Goal: Task Accomplishment & Management: Use online tool/utility

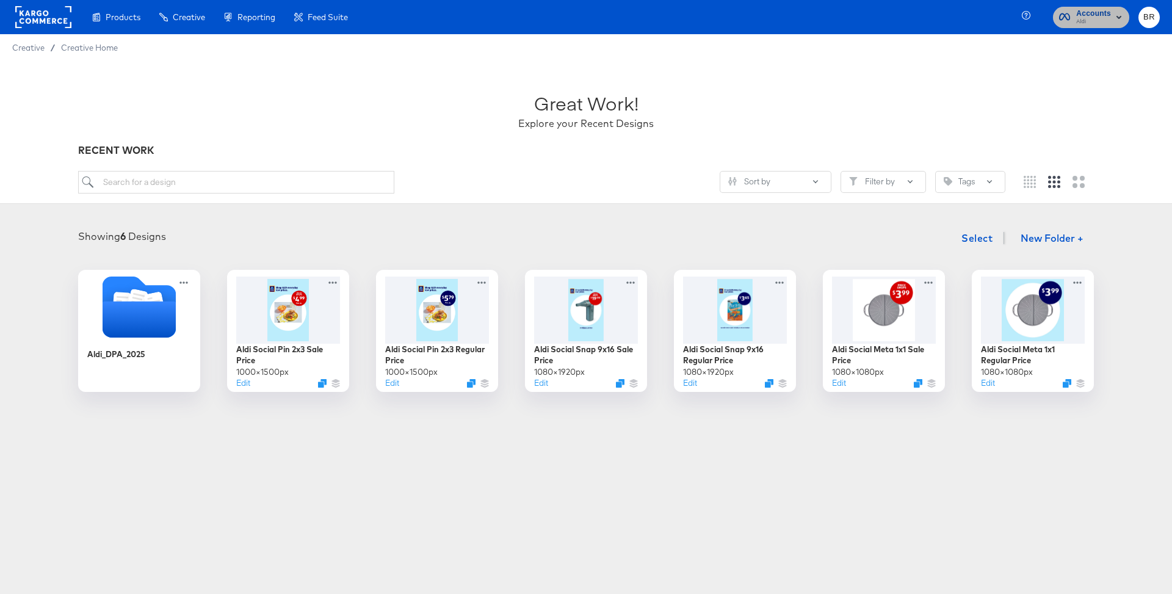
click at [1090, 25] on span "Aldi" at bounding box center [1094, 22] width 35 height 10
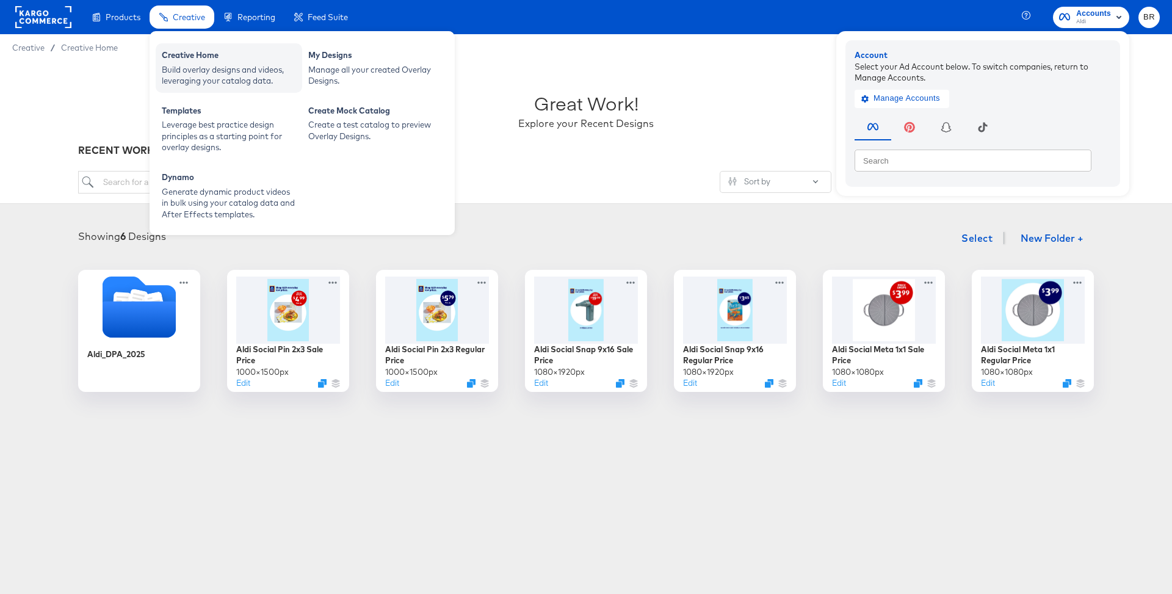
click at [194, 68] on div "Build overlay designs and videos, leveraging your catalog data." at bounding box center [229, 75] width 134 height 23
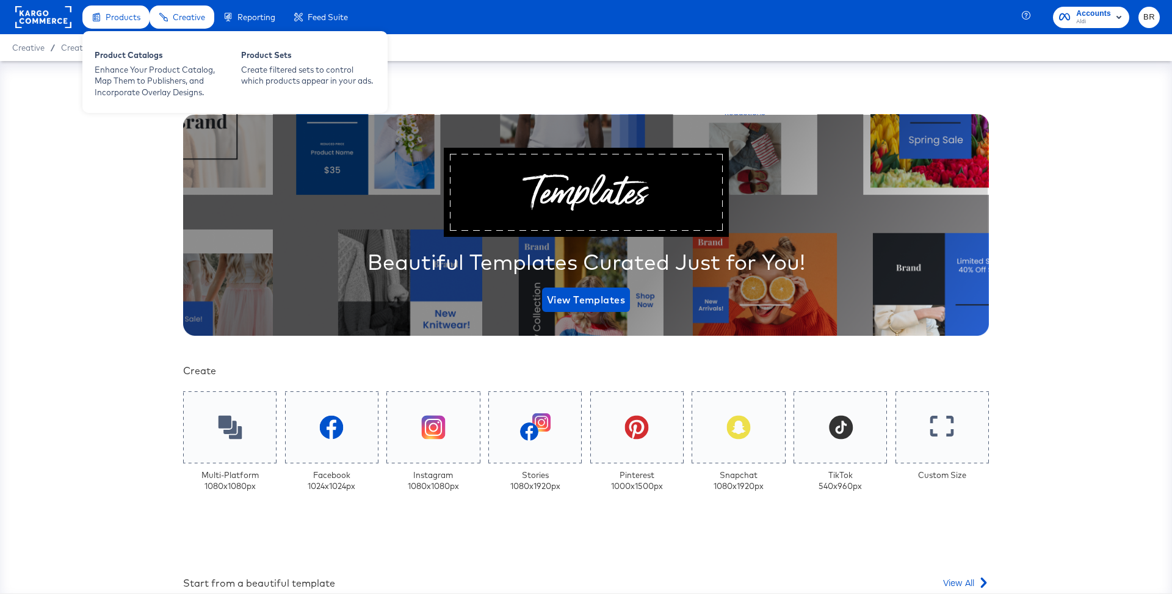
click at [120, 18] on span "Products" at bounding box center [123, 17] width 35 height 10
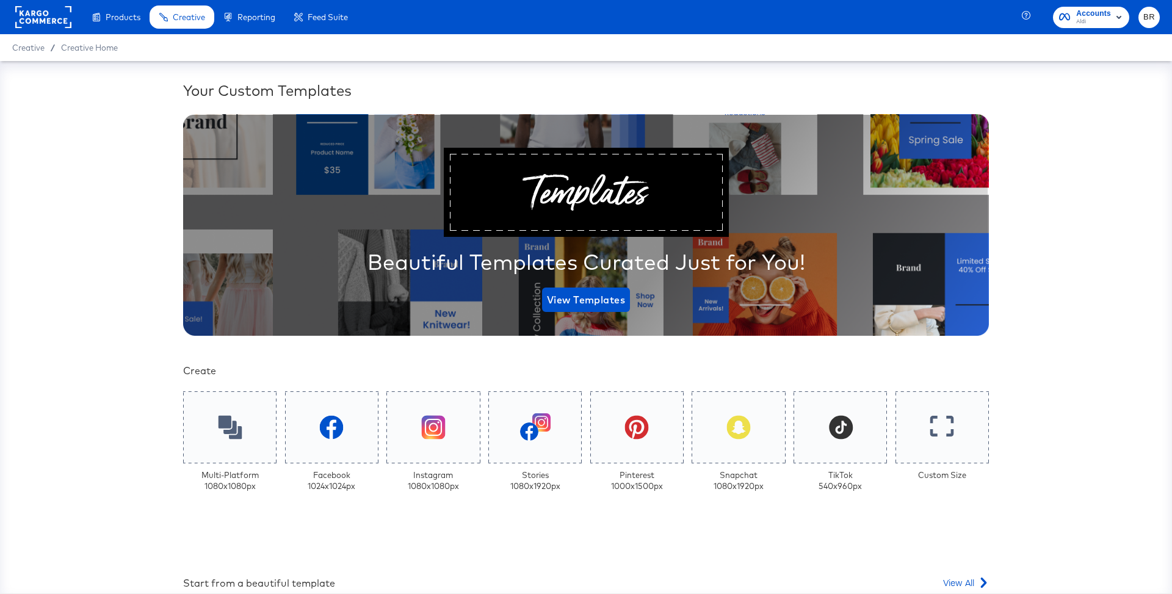
click at [48, 22] on rect at bounding box center [43, 17] width 56 height 22
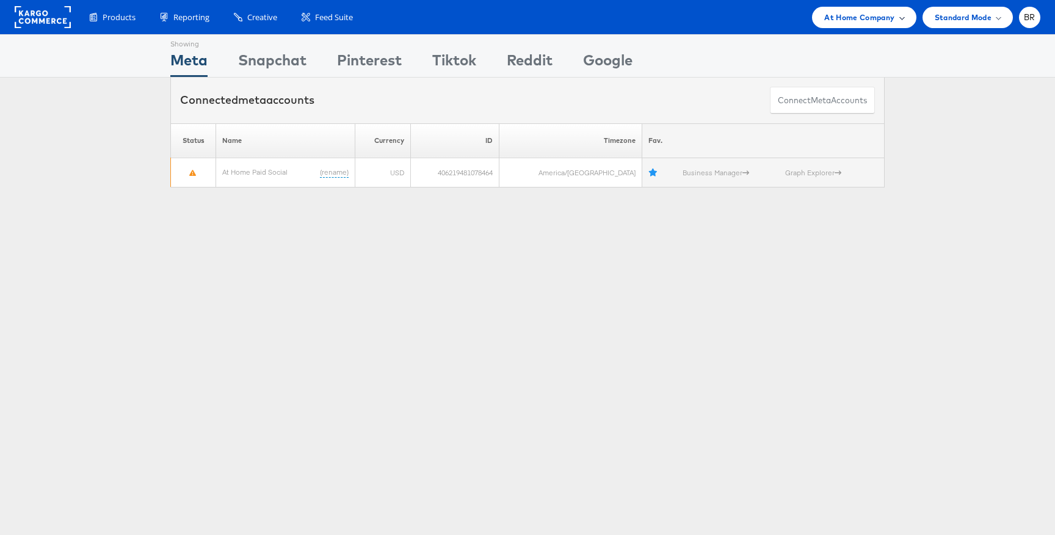
click at [873, 24] on div "At Home Company" at bounding box center [864, 17] width 104 height 21
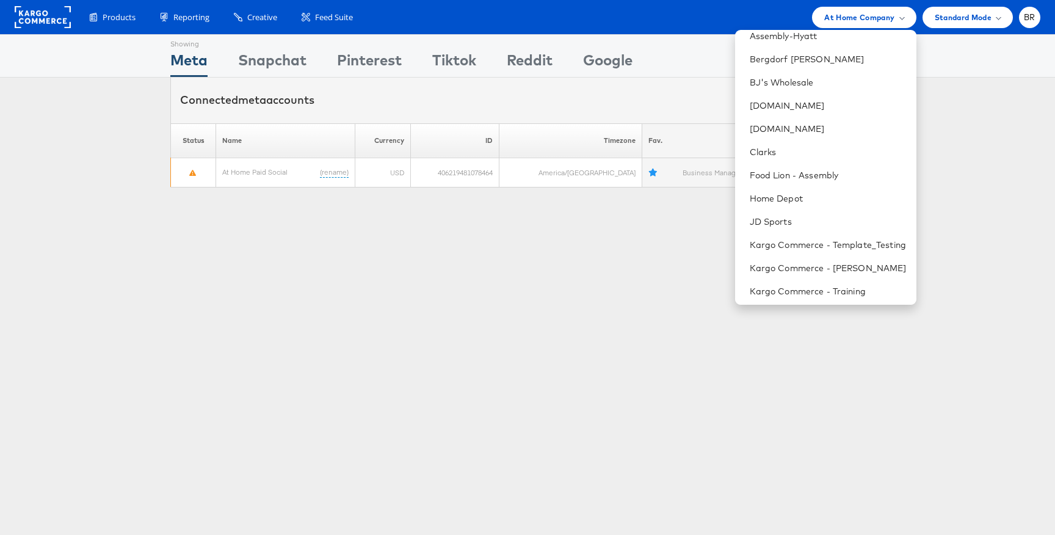
scroll to position [184, 0]
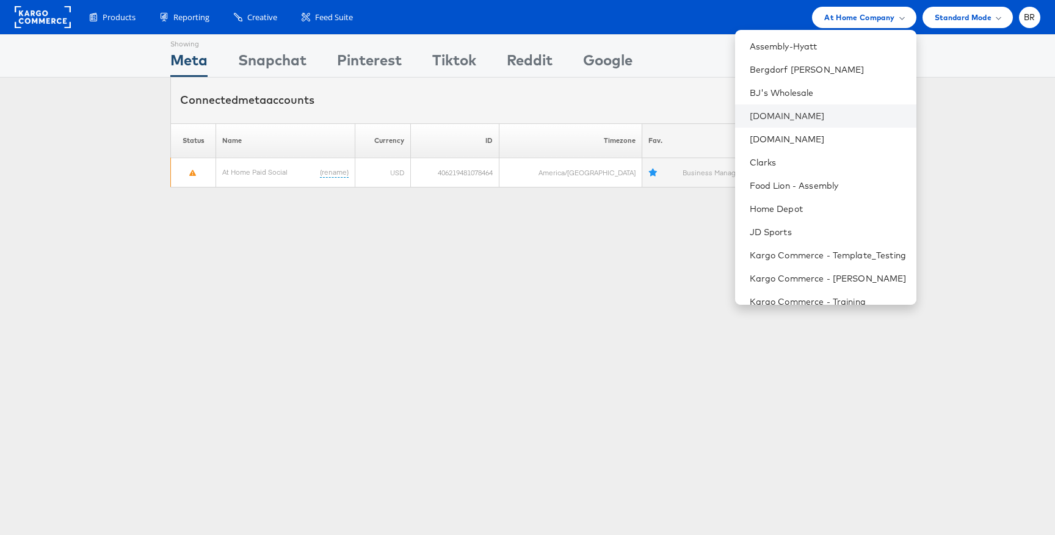
click at [771, 109] on li "Cars.com" at bounding box center [825, 115] width 181 height 23
click at [766, 117] on link "Cars.com" at bounding box center [828, 116] width 157 height 12
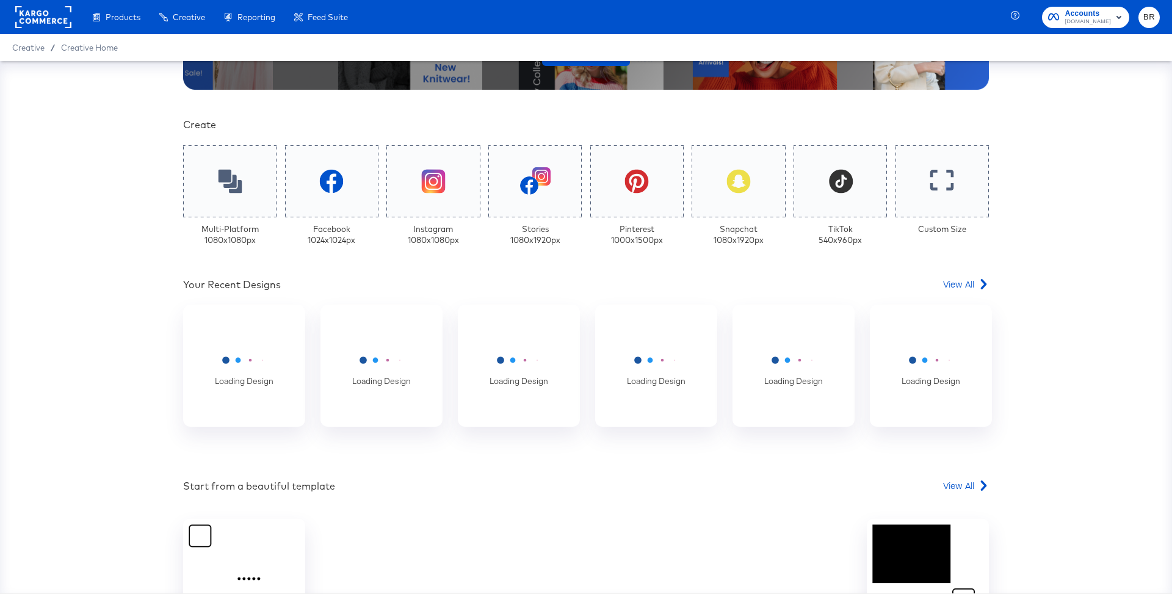
scroll to position [279, 0]
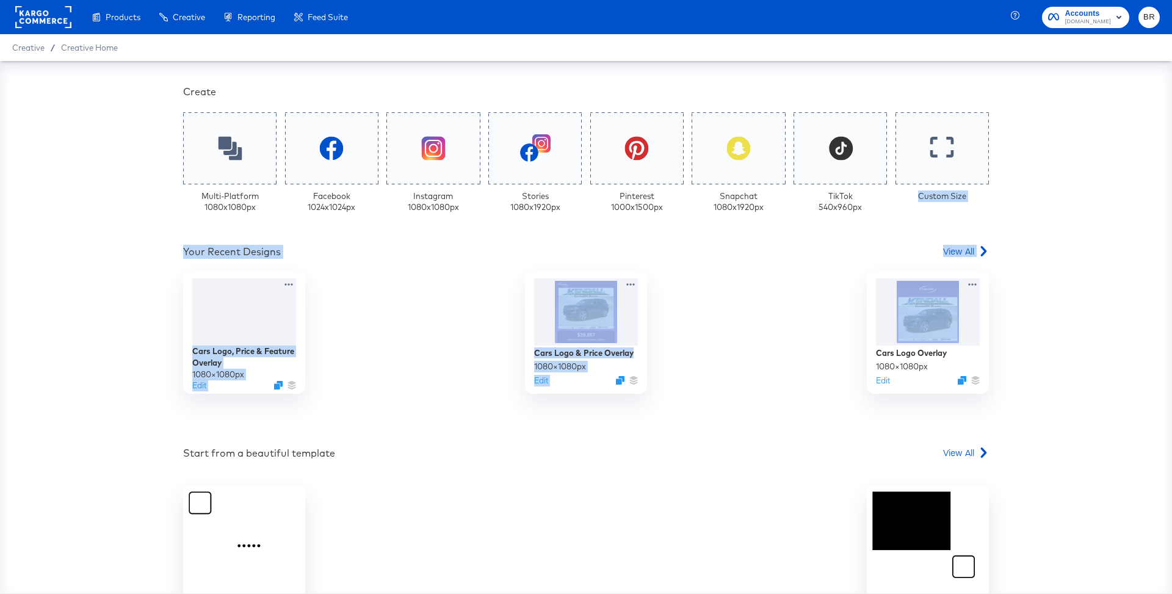
drag, startPoint x: 1022, startPoint y: 197, endPoint x: 1022, endPoint y: 298, distance: 101.4
click at [1022, 298] on div "Your Custom Templates Beautiful Templates Curated Just for You! View Templates …" at bounding box center [586, 327] width 1172 height 532
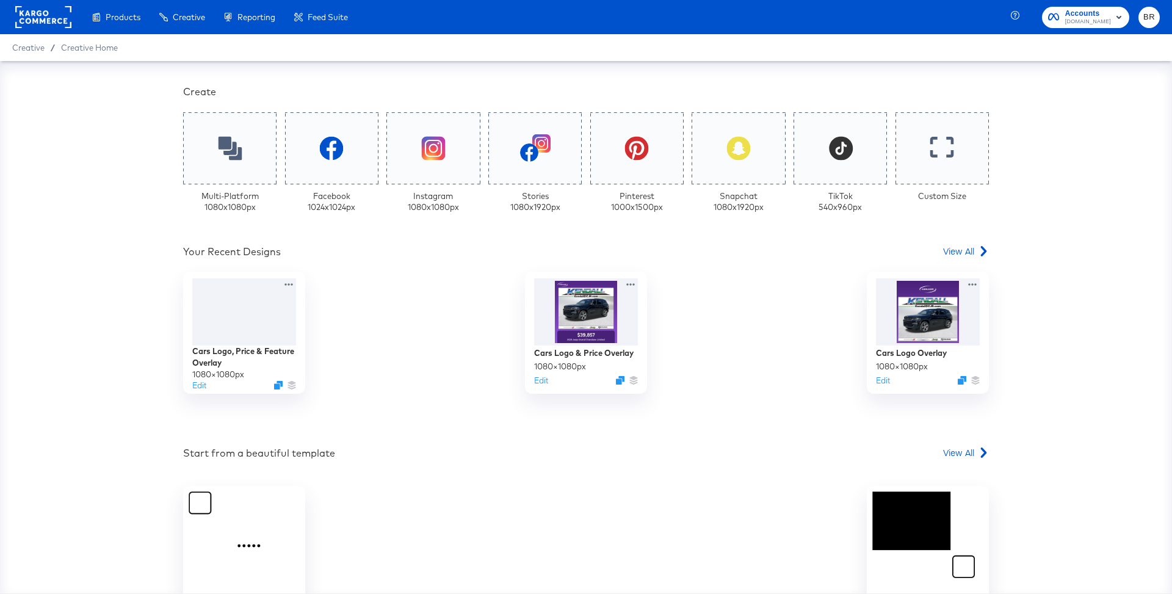
click at [804, 311] on div "Cars Logo, Price & Feature Overlay 1080 × 1080 px Edit Cars Logo & Price Overla…" at bounding box center [586, 333] width 806 height 122
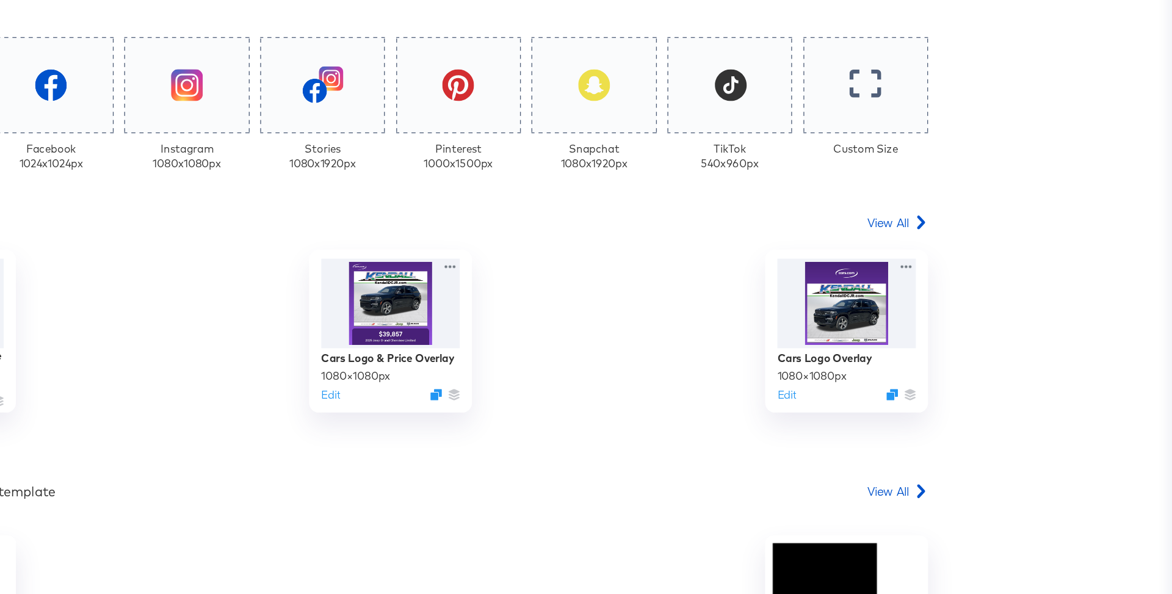
scroll to position [0, 0]
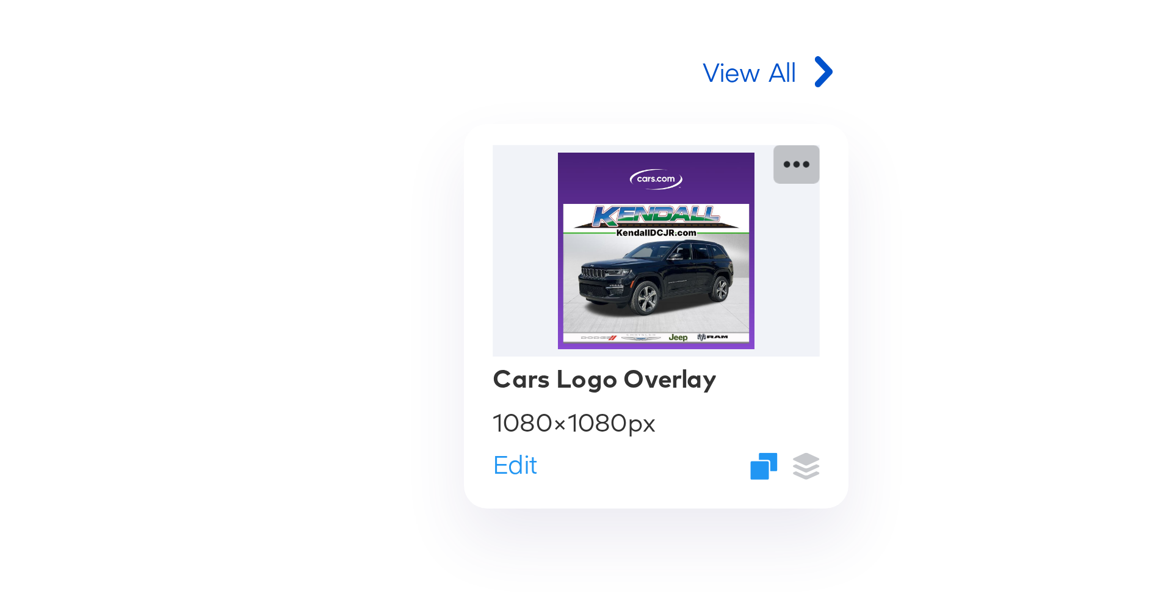
click at [979, 283] on icon at bounding box center [974, 282] width 15 height 13
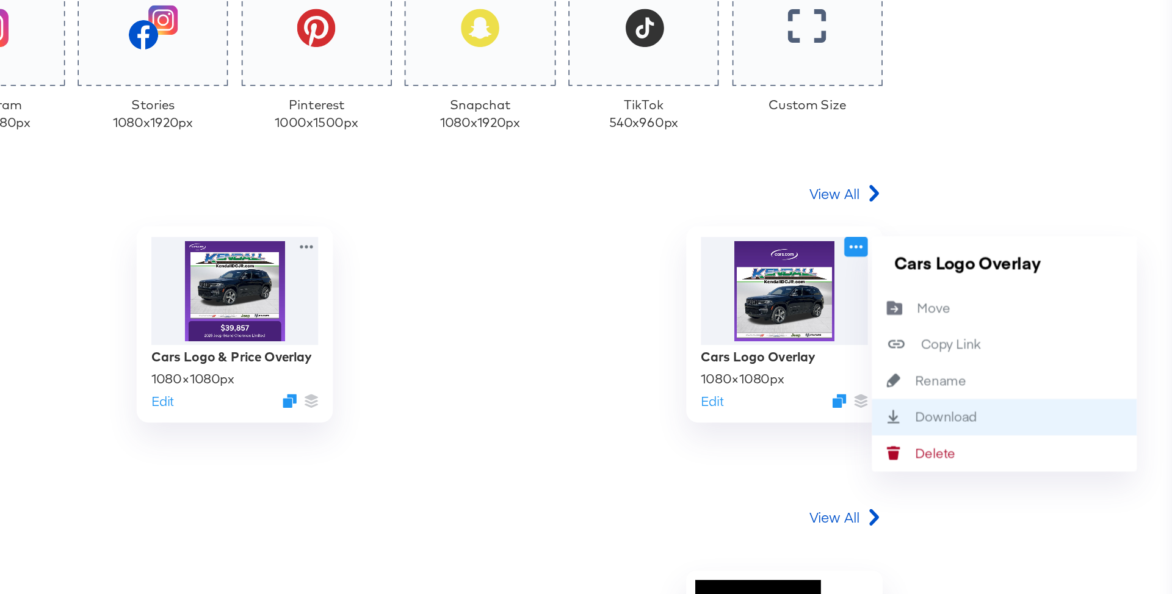
click at [1001, 389] on icon "Download" at bounding box center [996, 390] width 27 height 9
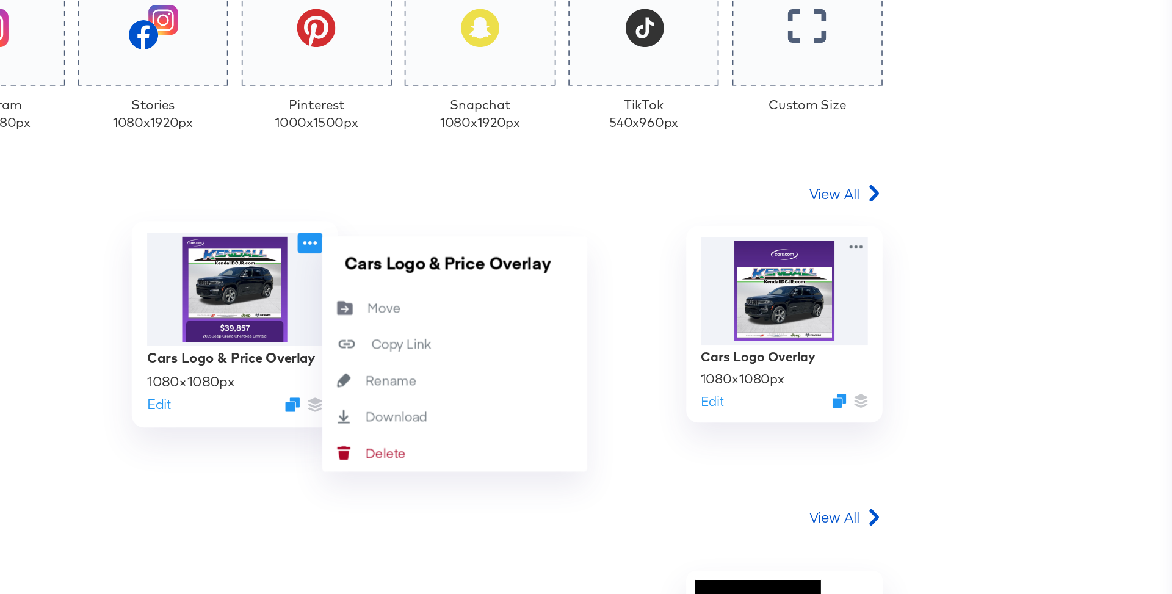
click at [630, 285] on icon at bounding box center [632, 282] width 15 height 13
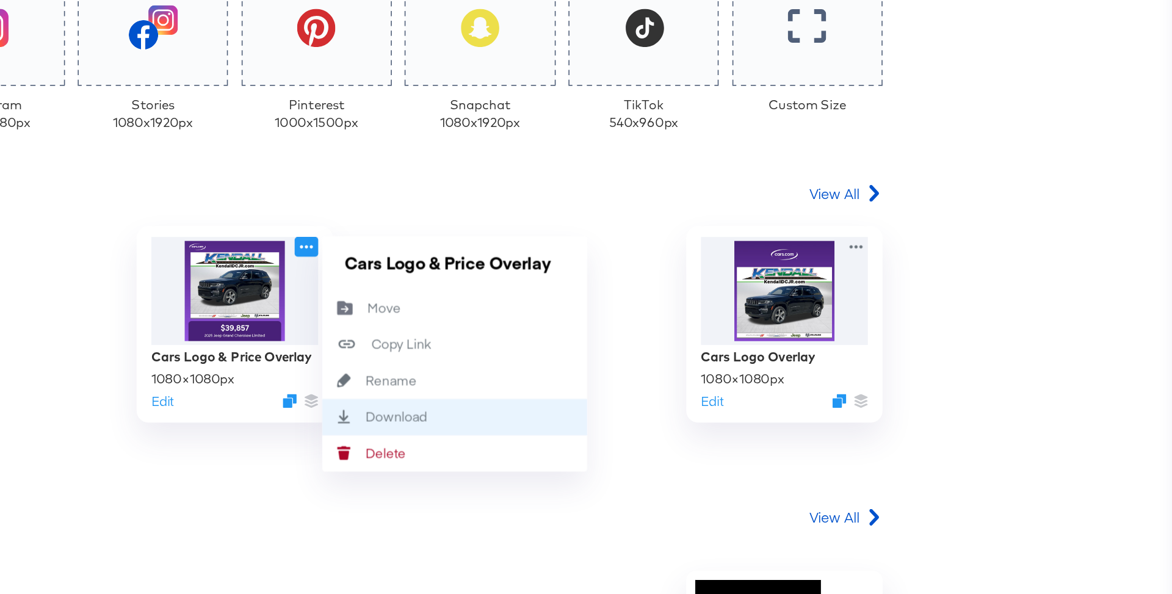
click at [660, 394] on icon "Download" at bounding box center [654, 390] width 27 height 9
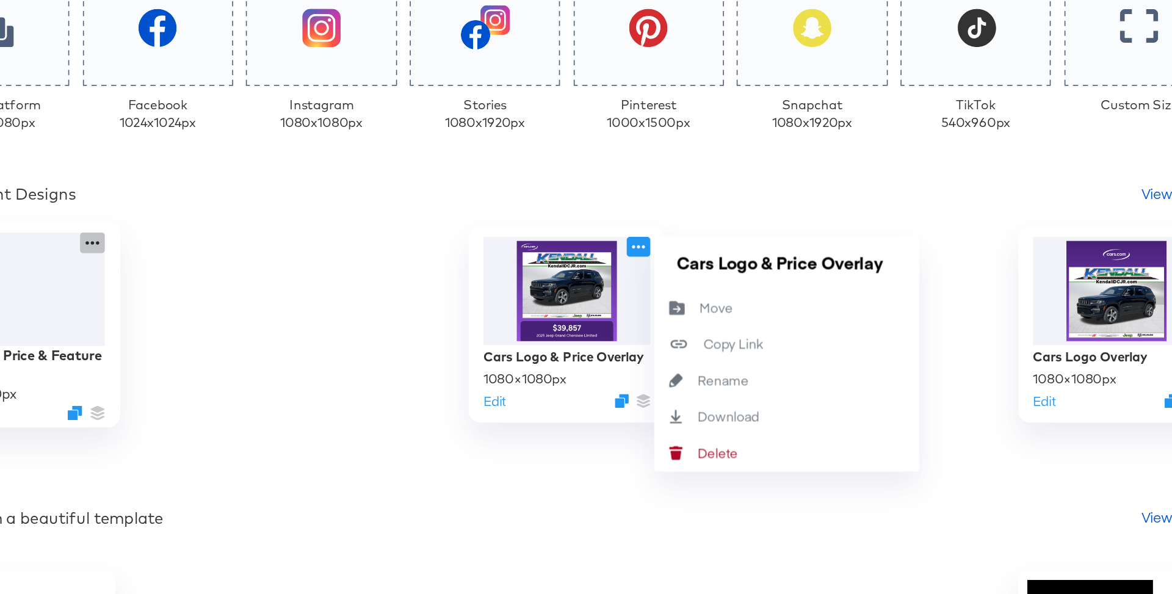
click at [289, 280] on icon at bounding box center [290, 282] width 15 height 13
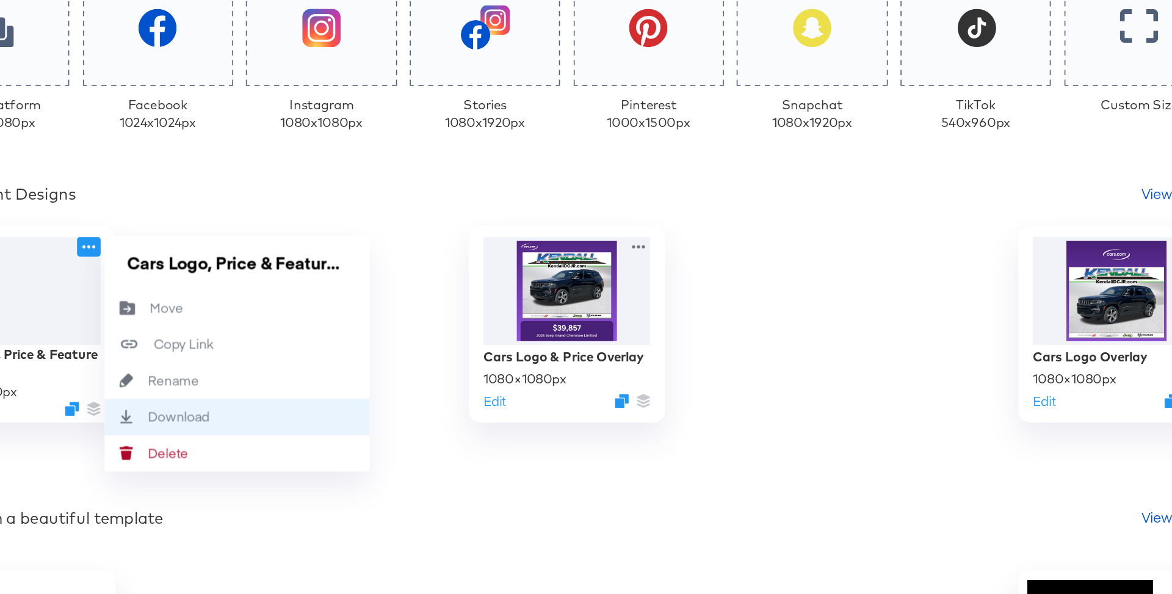
click at [324, 379] on div "Download Download" at bounding box center [381, 390] width 165 height 23
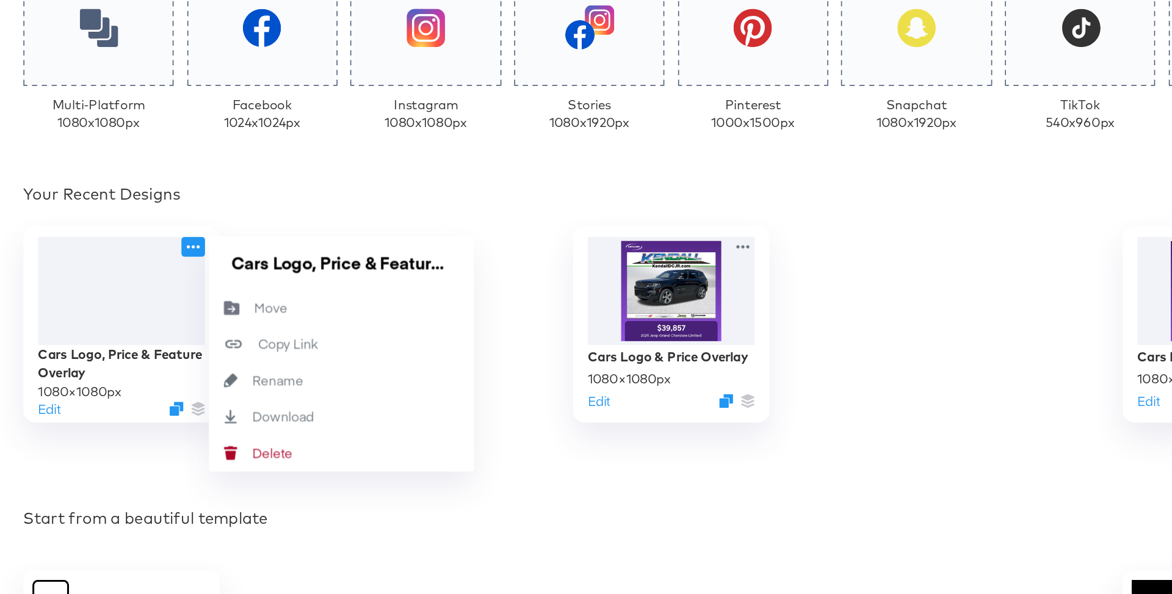
click at [499, 314] on div "Cars Logo, Price & Feature Overlay 1080 × 1080 px Edit Cars Logo, Price & Featu…" at bounding box center [586, 333] width 806 height 122
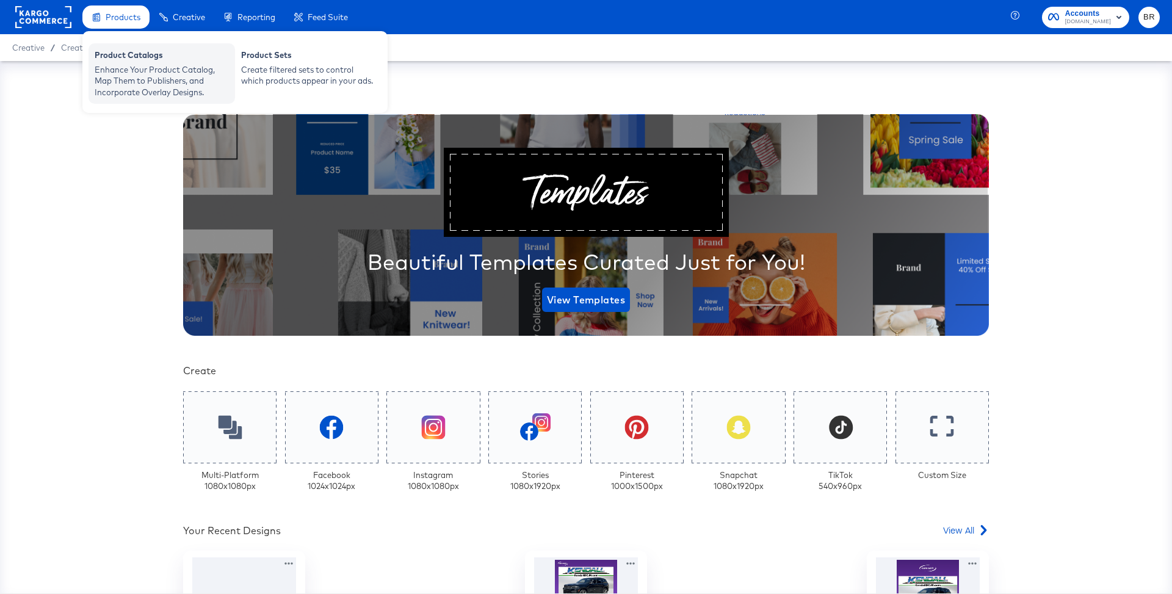
click at [112, 55] on div "Product Catalogs" at bounding box center [162, 56] width 134 height 15
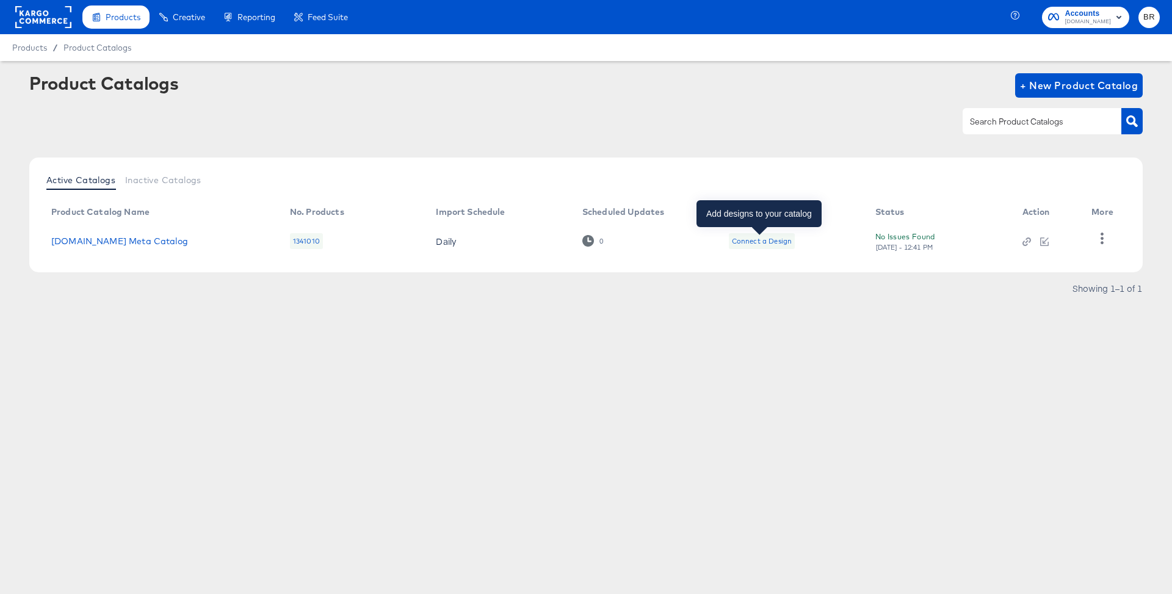
click at [749, 236] on div "Connect a Design" at bounding box center [762, 241] width 60 height 10
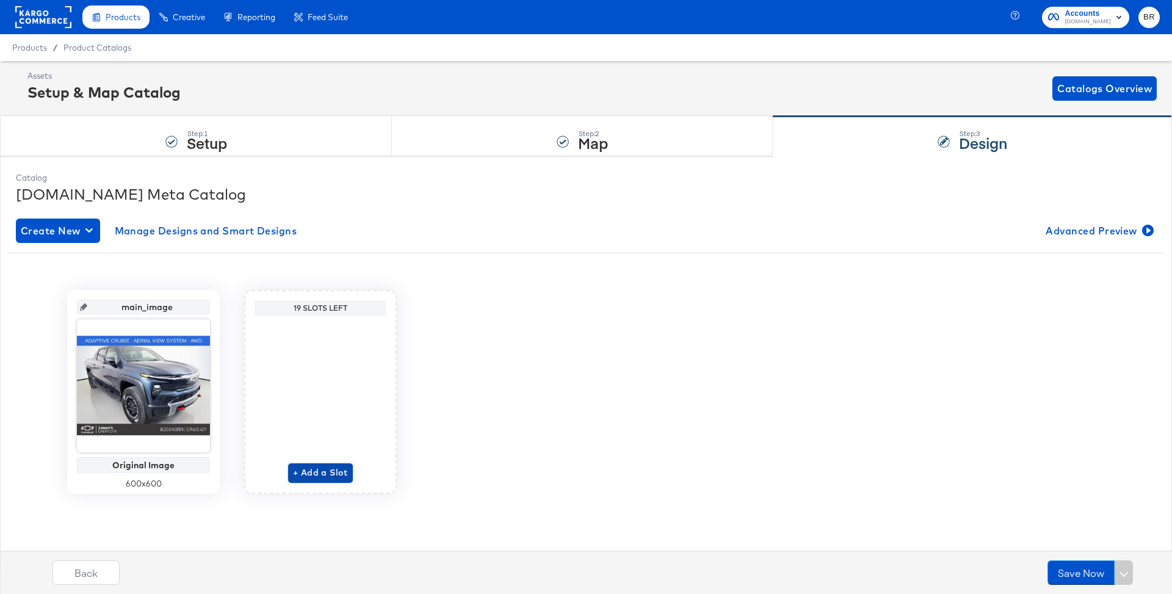
click at [309, 474] on span "+ Add a Slot" at bounding box center [320, 472] width 55 height 15
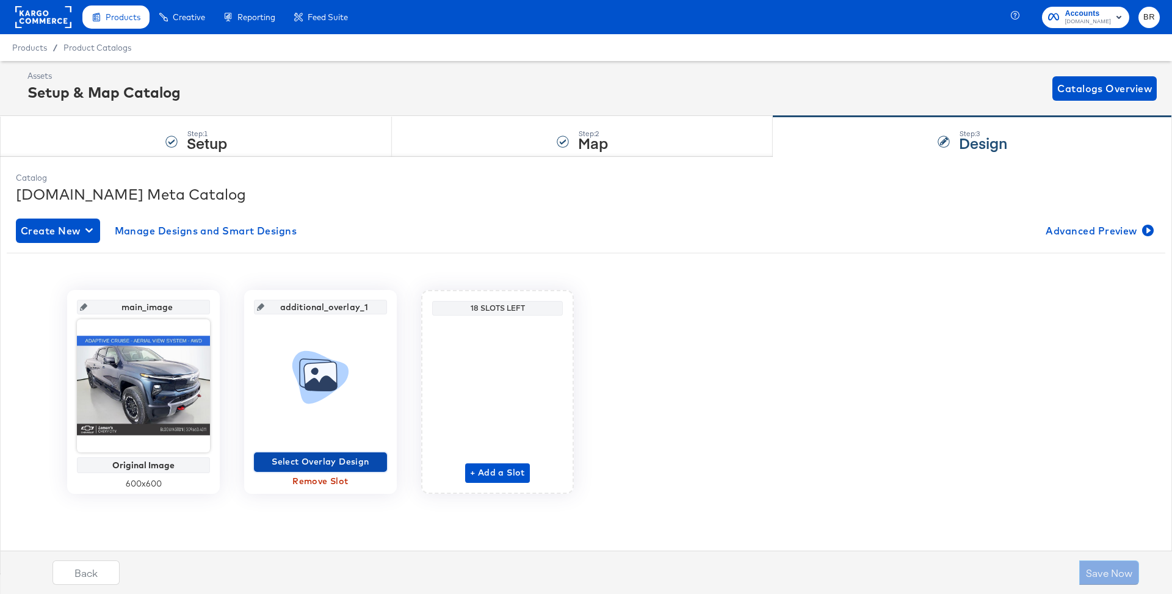
click at [299, 459] on span "Select Overlay Design" at bounding box center [320, 461] width 123 height 15
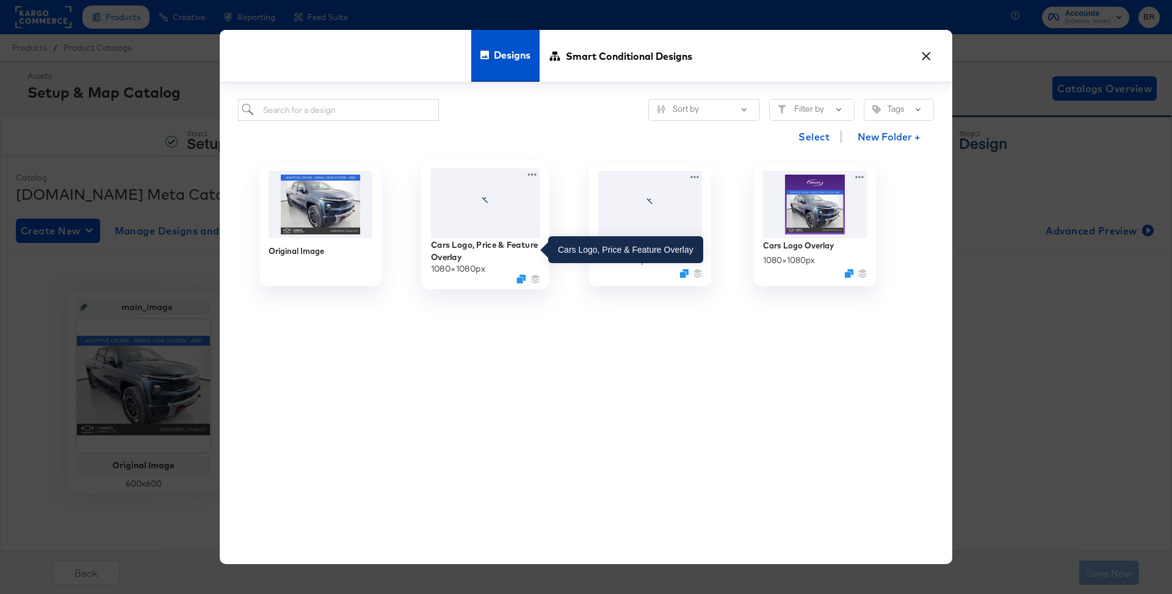
drag, startPoint x: 592, startPoint y: 53, endPoint x: 484, endPoint y: 245, distance: 220.3
click at [484, 246] on div "× Designs Smart Conditional Designs Sort by Filter by Tags Select New Folder + …" at bounding box center [586, 297] width 733 height 535
click at [464, 240] on div "Cars Logo, Price & Feature Overlay" at bounding box center [485, 251] width 109 height 24
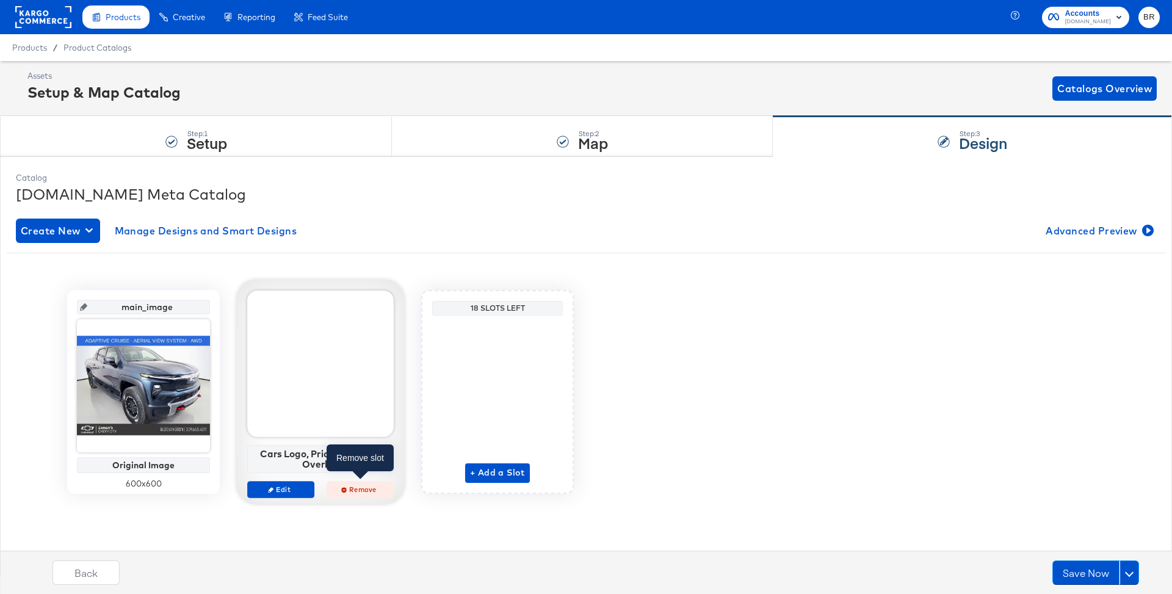
click at [344, 492] on span "Remove" at bounding box center [360, 489] width 56 height 9
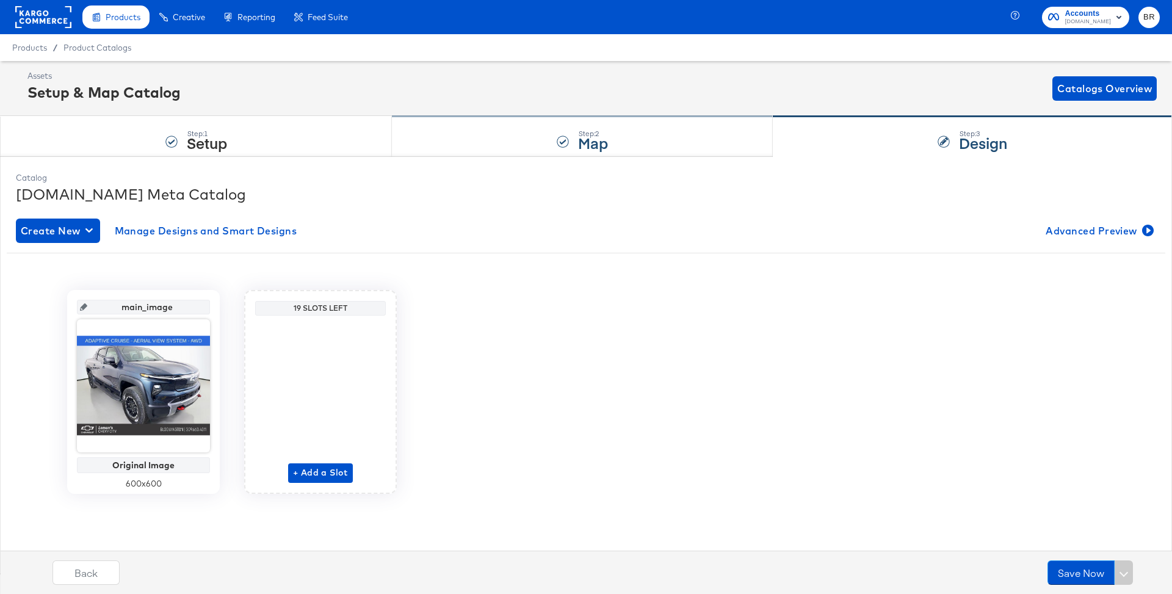
click at [408, 136] on div "Step: 2 Map" at bounding box center [582, 137] width 381 height 40
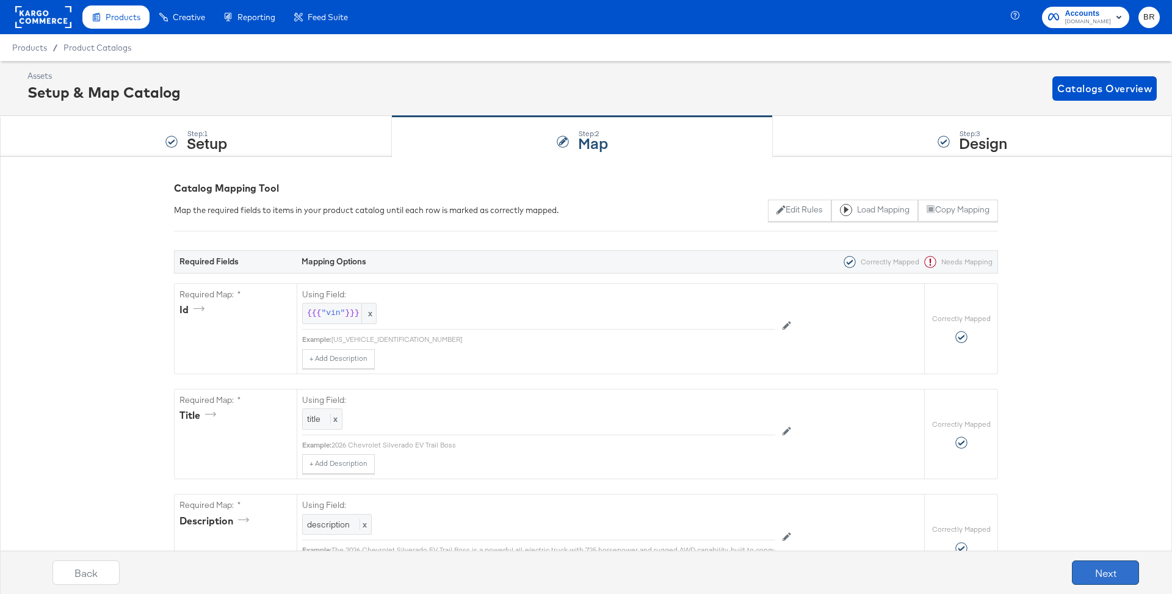
click at [1102, 573] on button "Next" at bounding box center [1105, 573] width 67 height 24
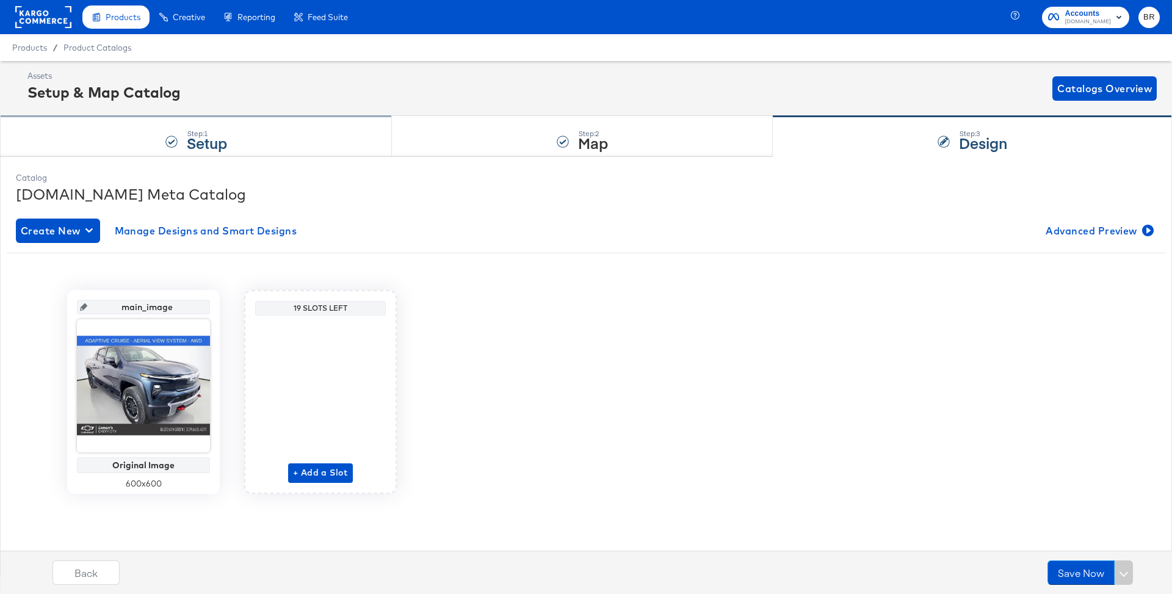
click at [314, 141] on div "Step: 1 Setup" at bounding box center [196, 137] width 392 height 40
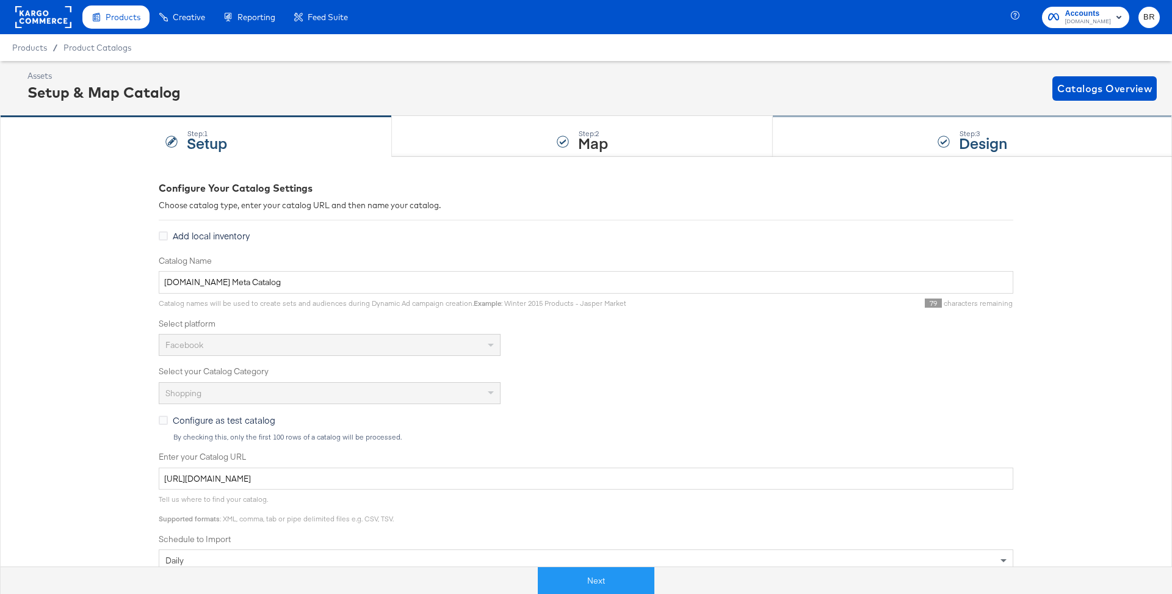
click at [826, 152] on div "Step: 3 Design" at bounding box center [972, 137] width 399 height 40
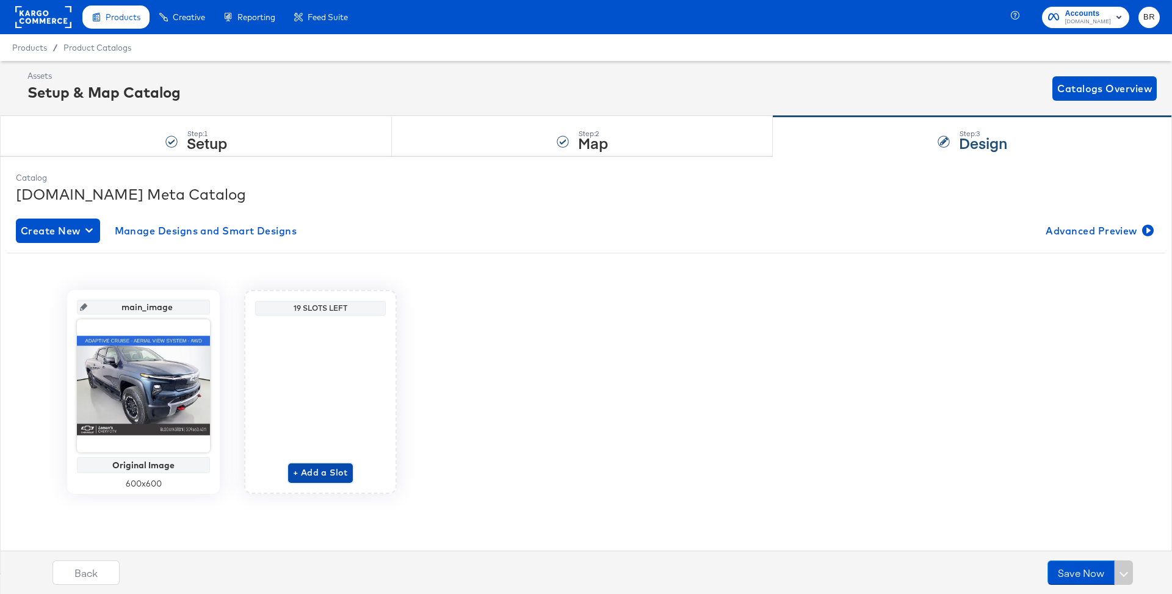
click at [312, 479] on span "+ Add a Slot" at bounding box center [320, 472] width 55 height 15
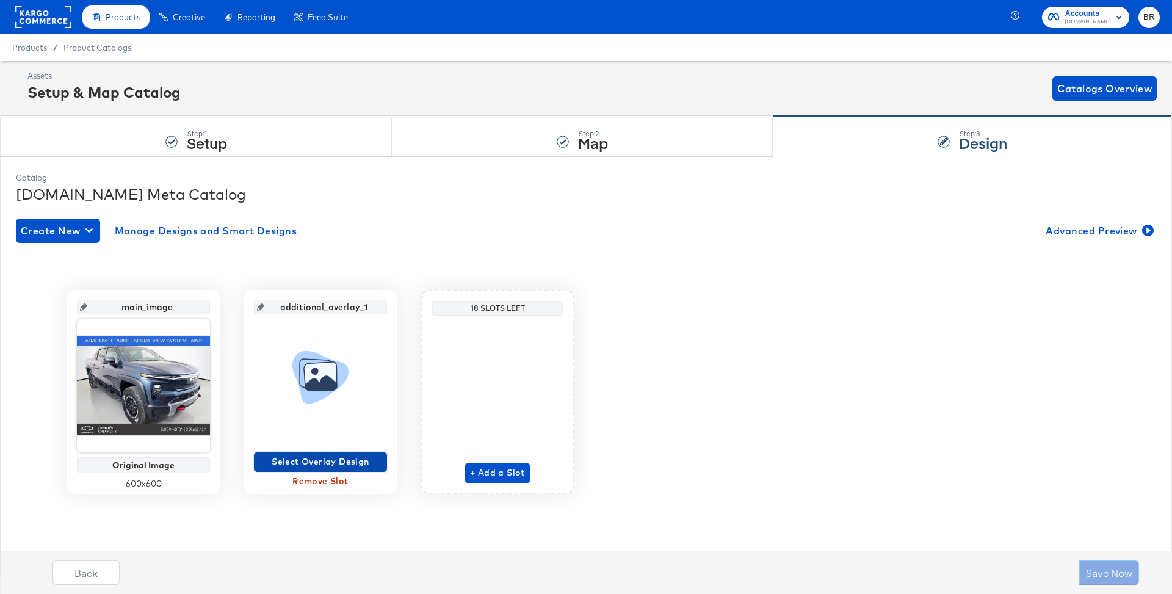
click at [314, 461] on span "Select Overlay Design" at bounding box center [320, 461] width 123 height 15
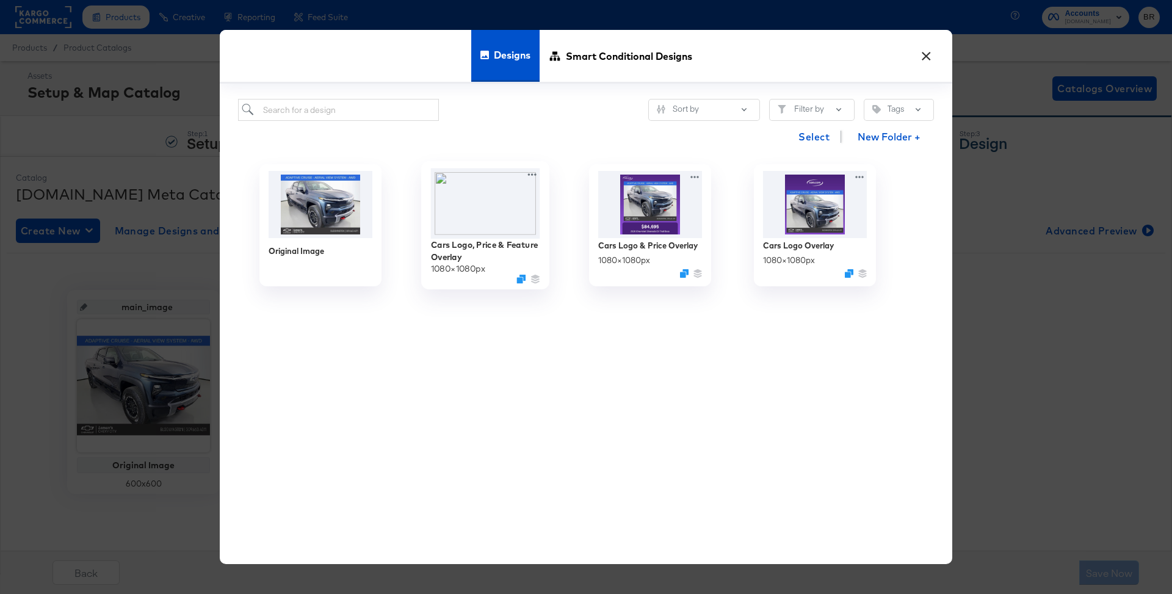
click at [492, 202] on img at bounding box center [485, 203] width 109 height 70
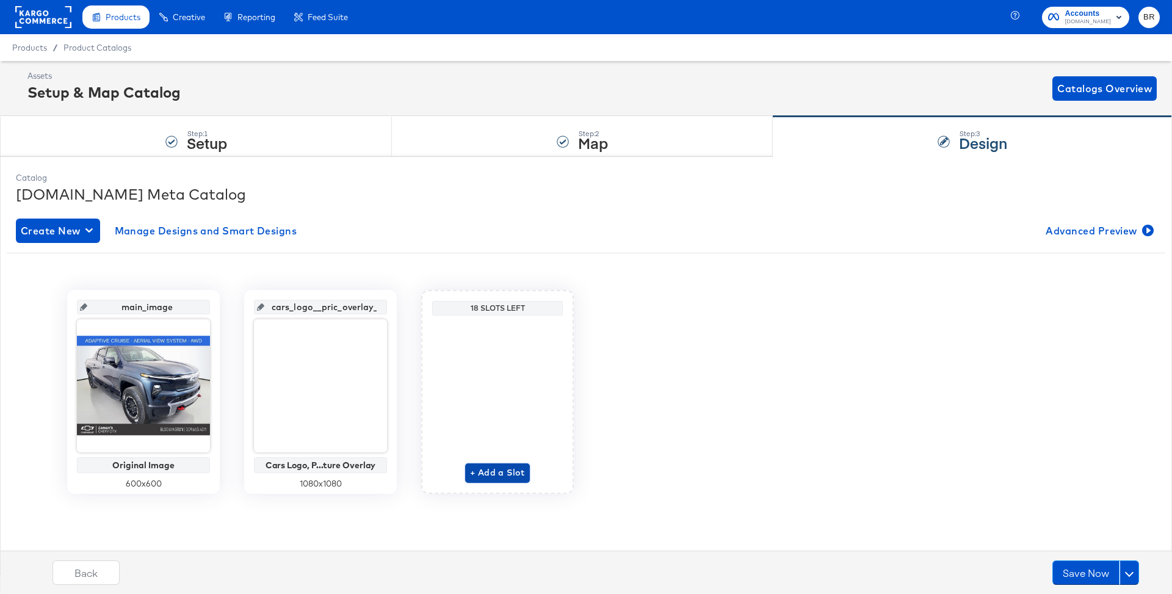
click at [512, 476] on span "+ Add a Slot" at bounding box center [497, 472] width 55 height 15
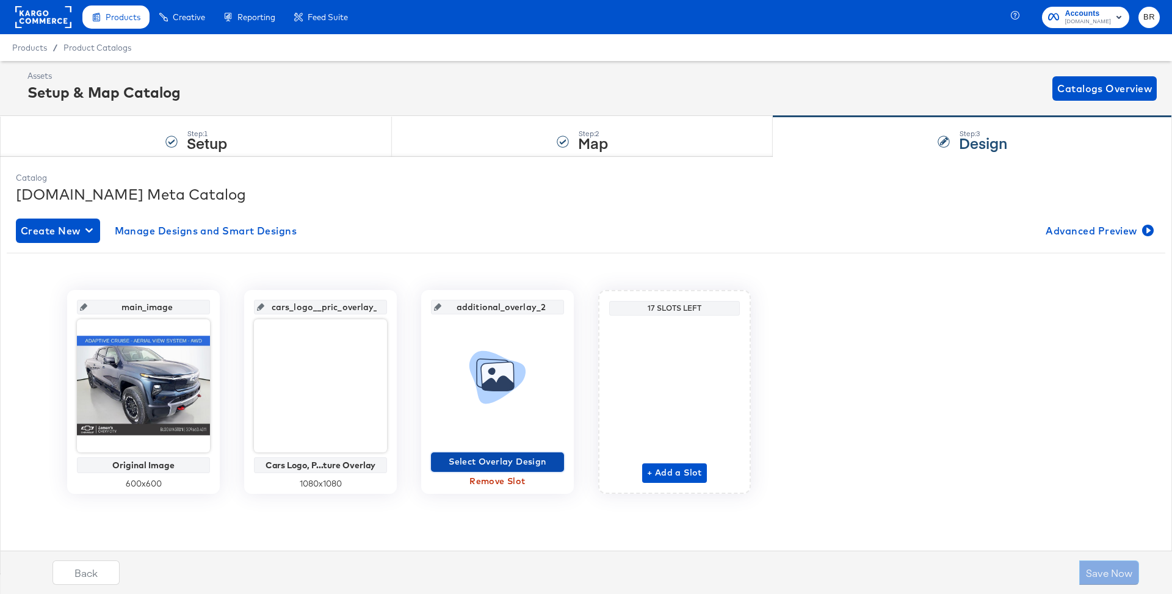
click at [504, 465] on span "Select Overlay Design" at bounding box center [497, 461] width 123 height 15
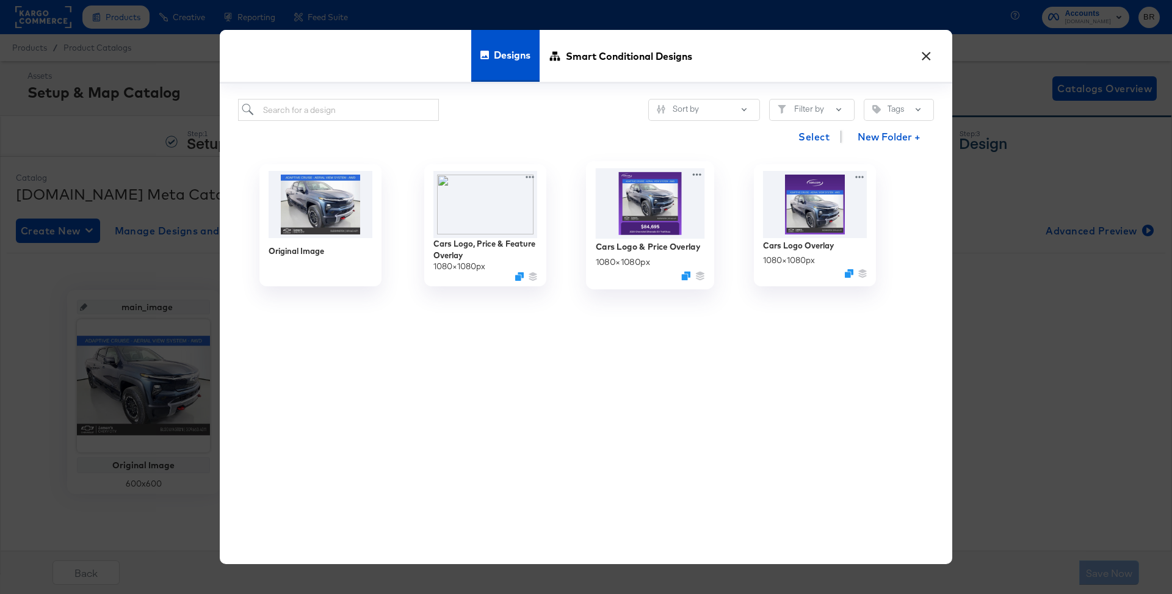
click at [699, 189] on img at bounding box center [650, 203] width 109 height 70
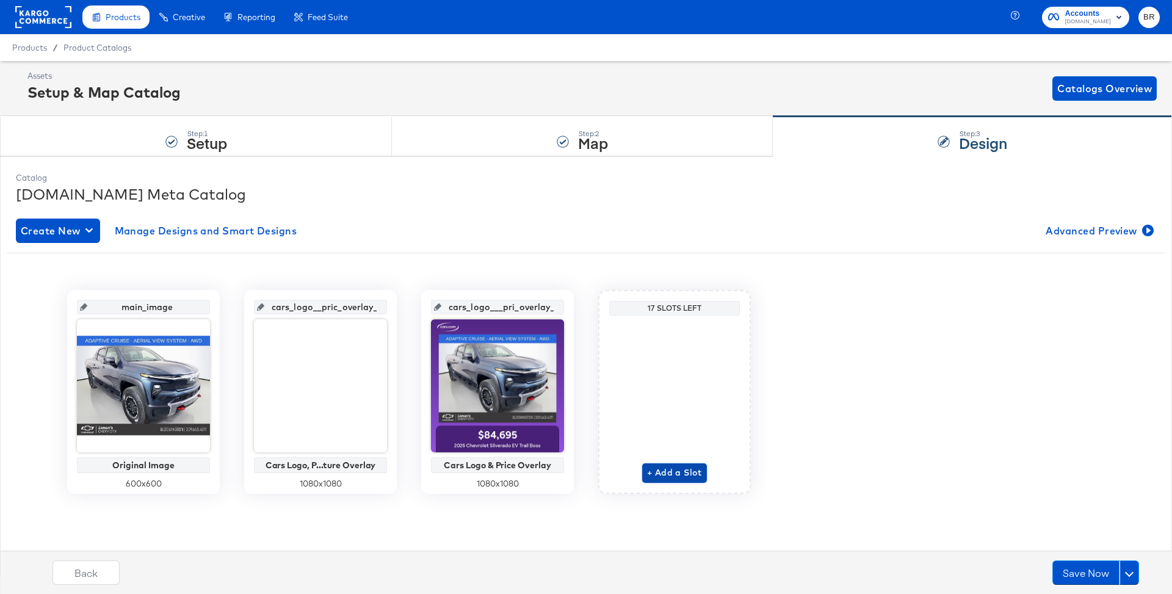
click at [661, 468] on span "+ Add a Slot" at bounding box center [674, 472] width 55 height 15
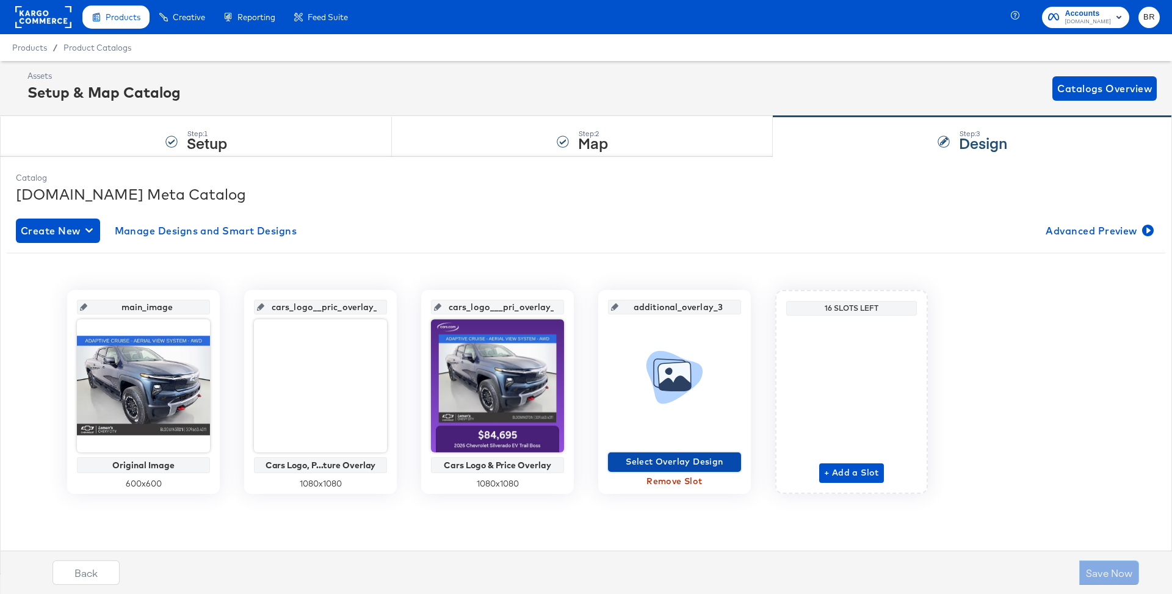
click at [677, 459] on span "Select Overlay Design" at bounding box center [674, 461] width 123 height 15
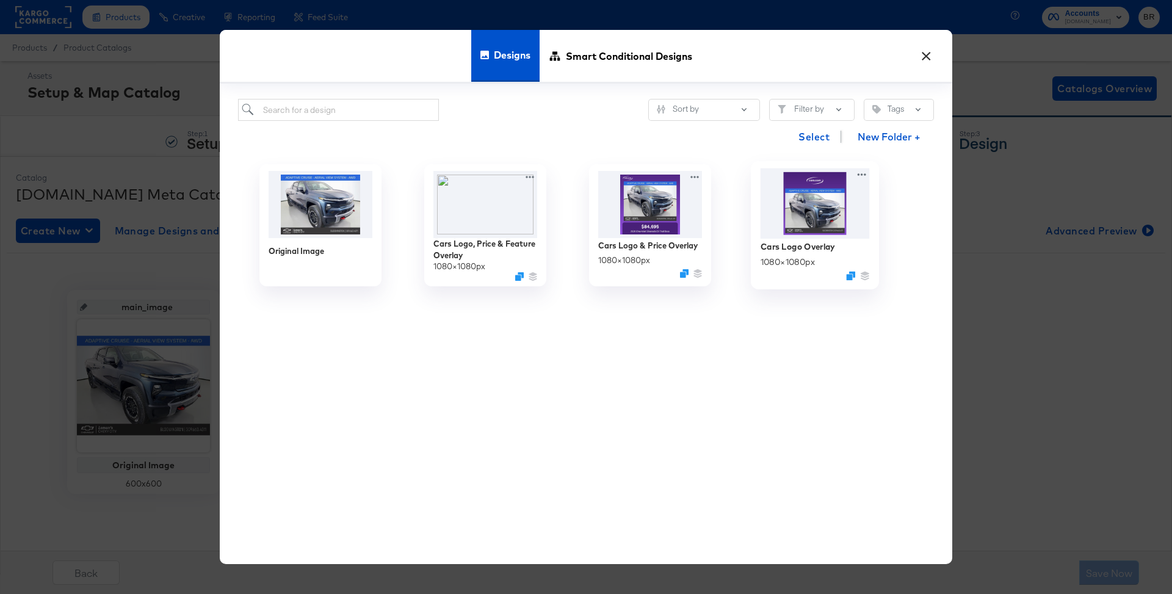
click at [825, 213] on img at bounding box center [815, 203] width 109 height 70
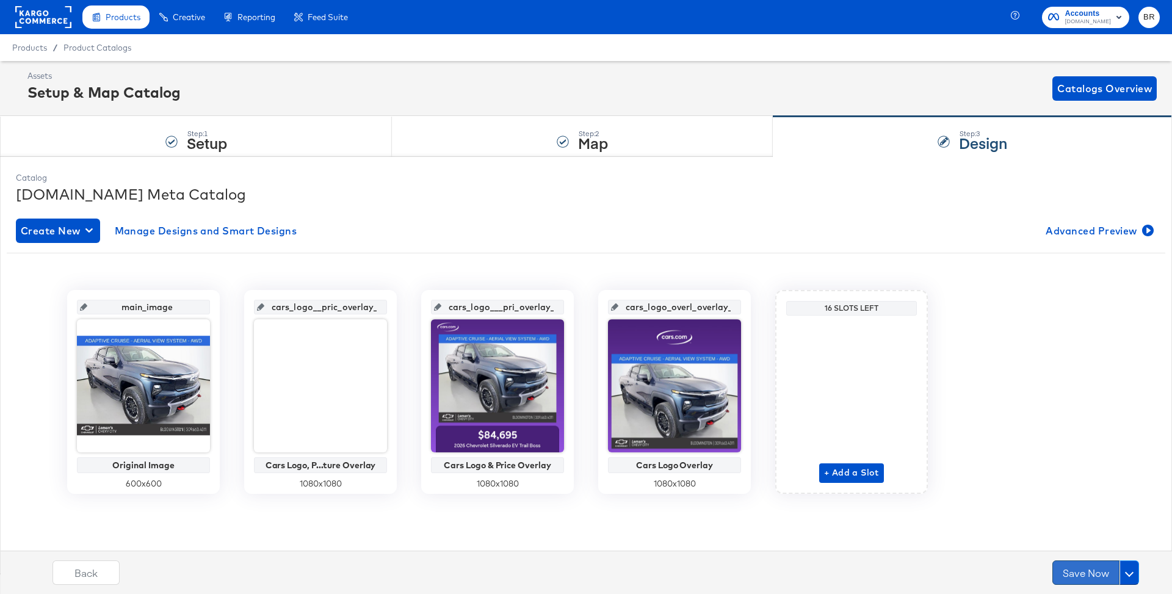
click at [1072, 567] on button "Save Now" at bounding box center [1086, 573] width 67 height 24
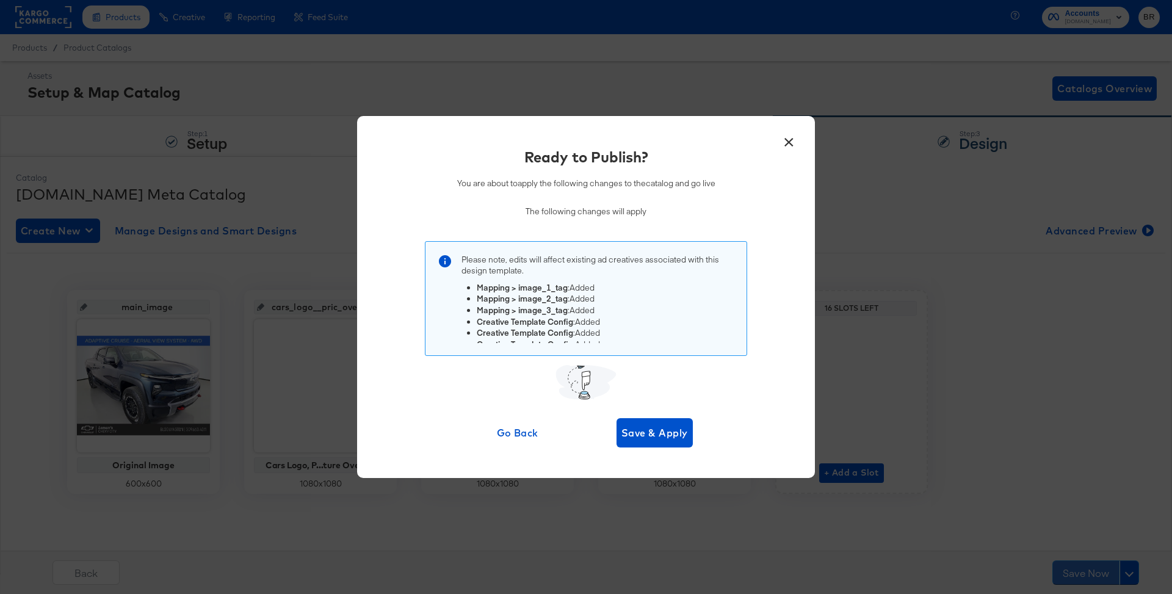
scroll to position [12, 0]
click at [641, 429] on span "Save & Apply" at bounding box center [655, 432] width 67 height 17
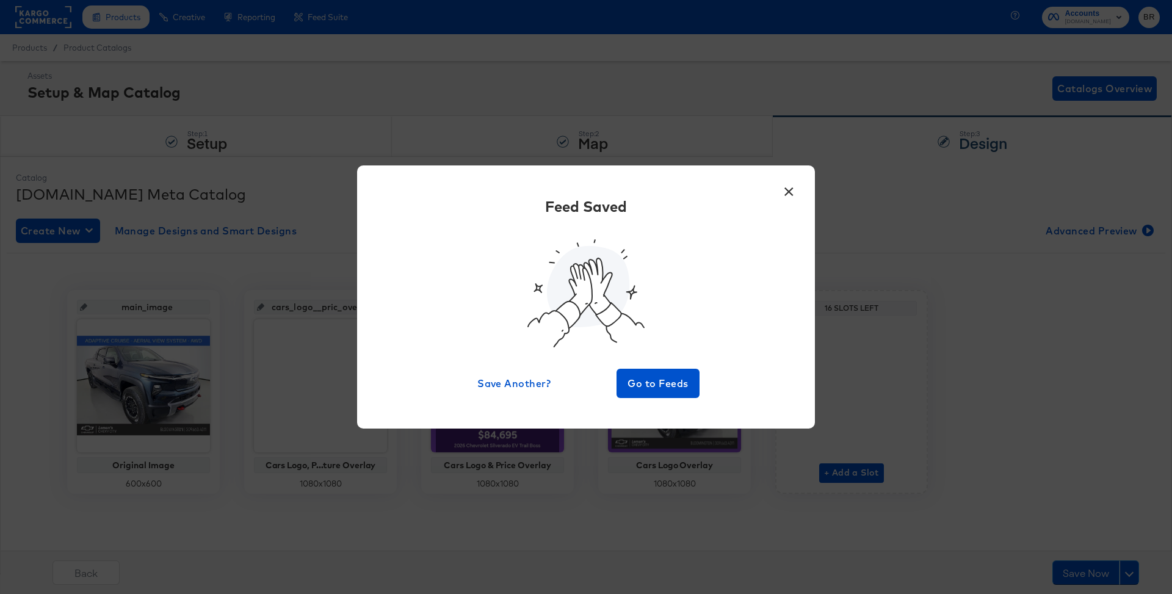
click at [796, 191] on button "×" at bounding box center [789, 189] width 22 height 22
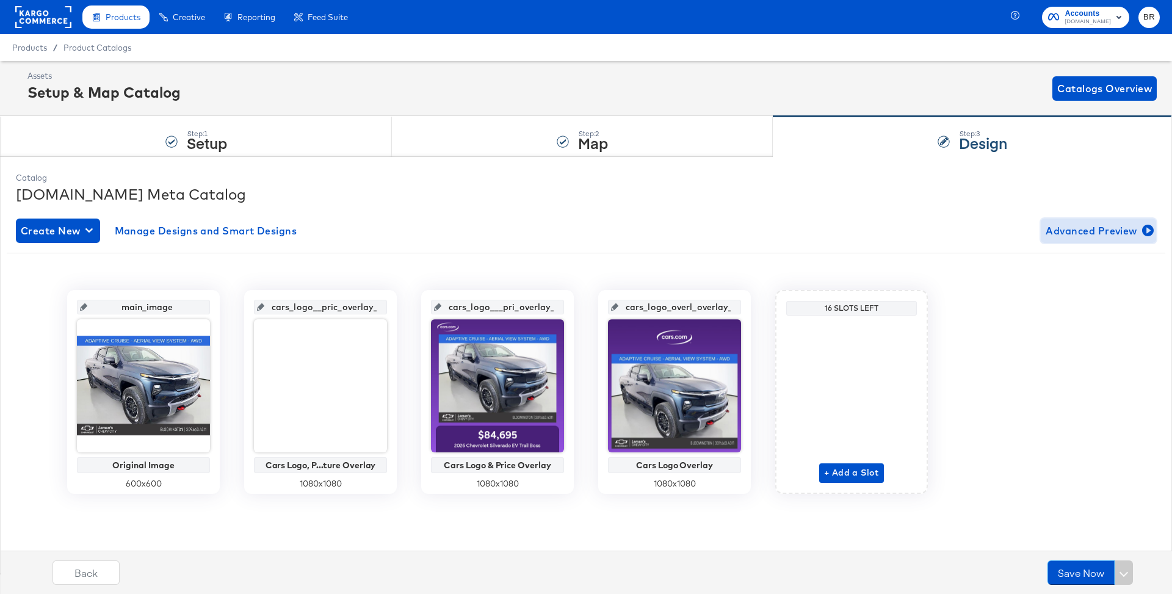
click at [1094, 233] on span "Advanced Preview" at bounding box center [1099, 230] width 106 height 17
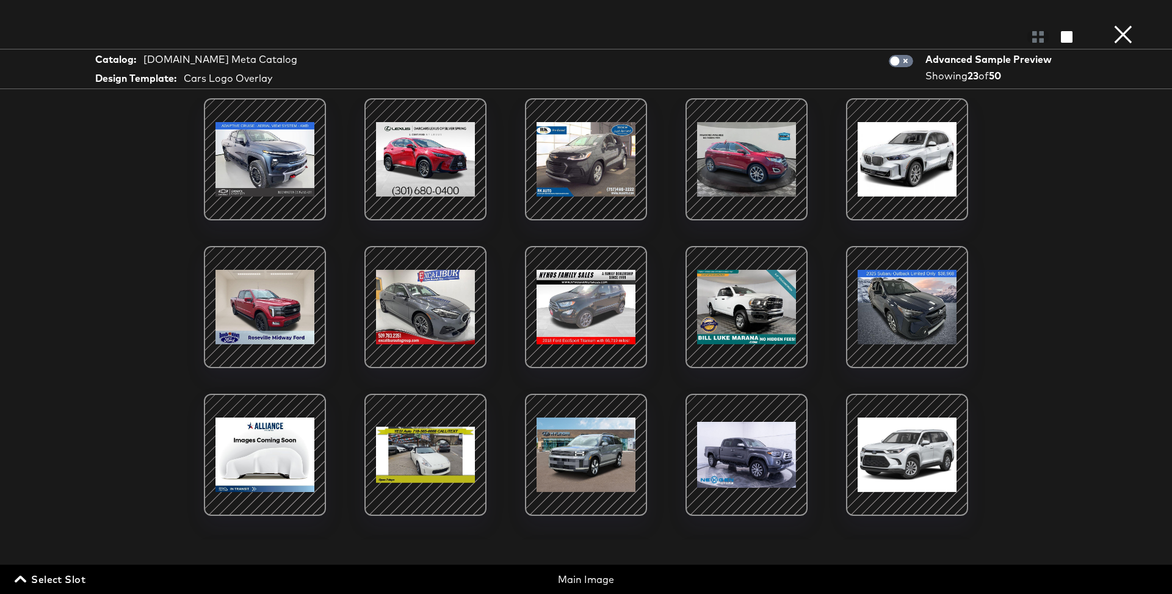
click at [1036, 47] on div at bounding box center [586, 36] width 1172 height 24
click at [35, 583] on span "Select Slot" at bounding box center [51, 579] width 68 height 17
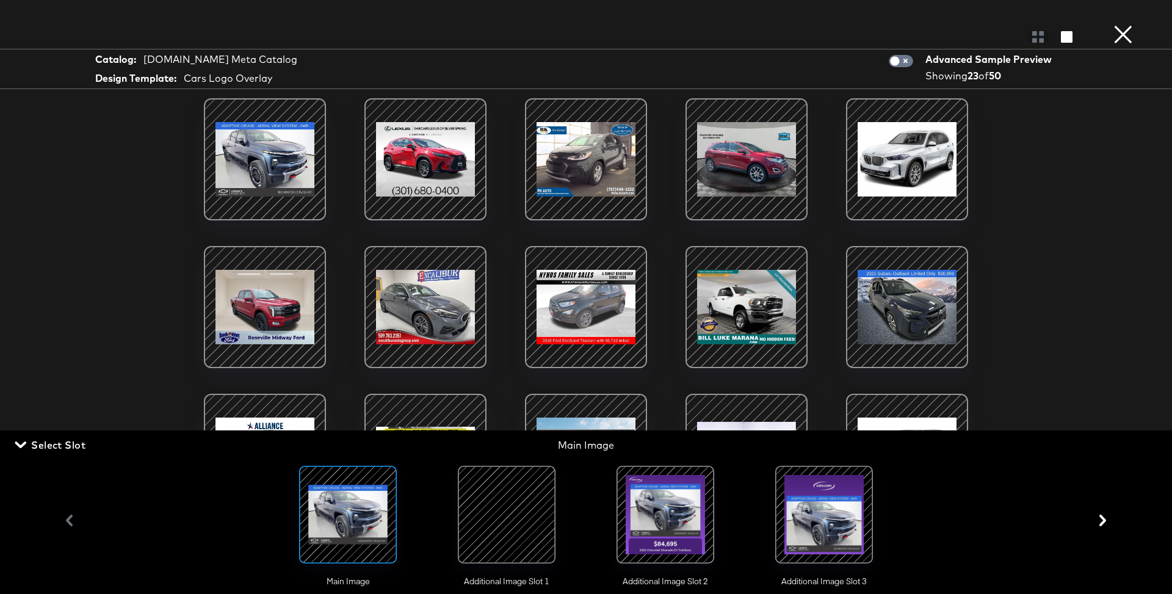
click at [496, 503] on div at bounding box center [506, 514] width 83 height 83
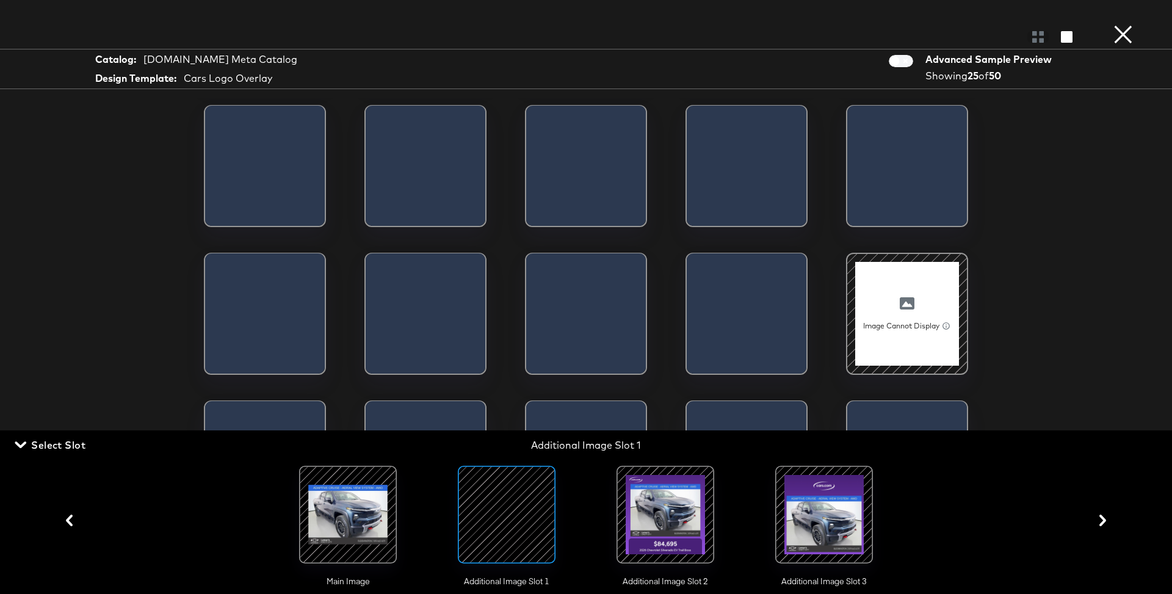
scroll to position [145, 0]
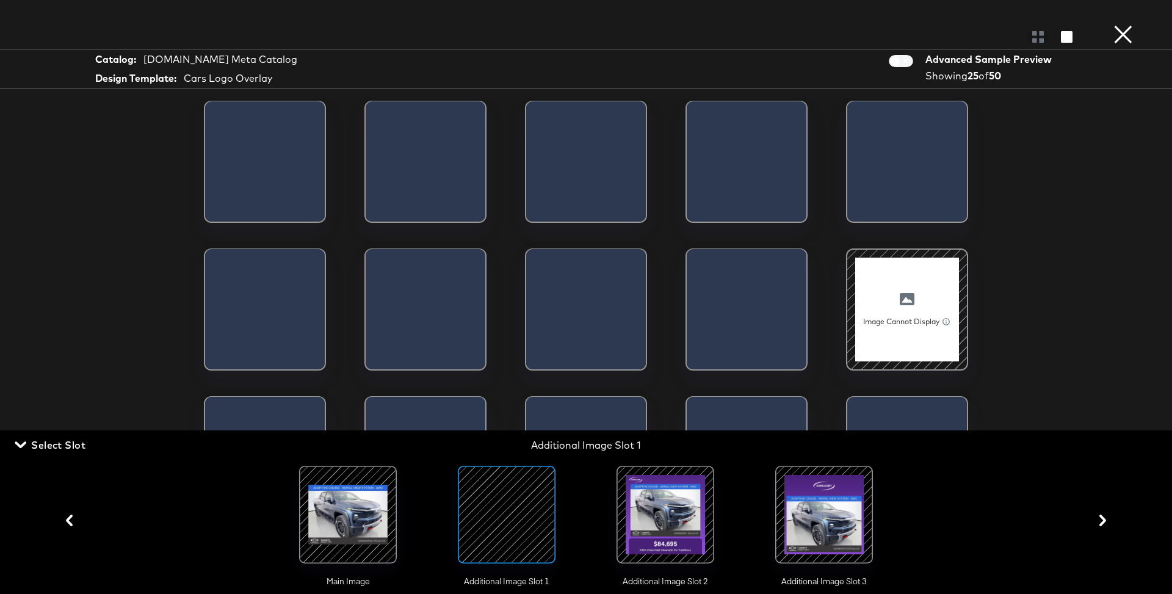
click at [797, 495] on div at bounding box center [824, 514] width 83 height 83
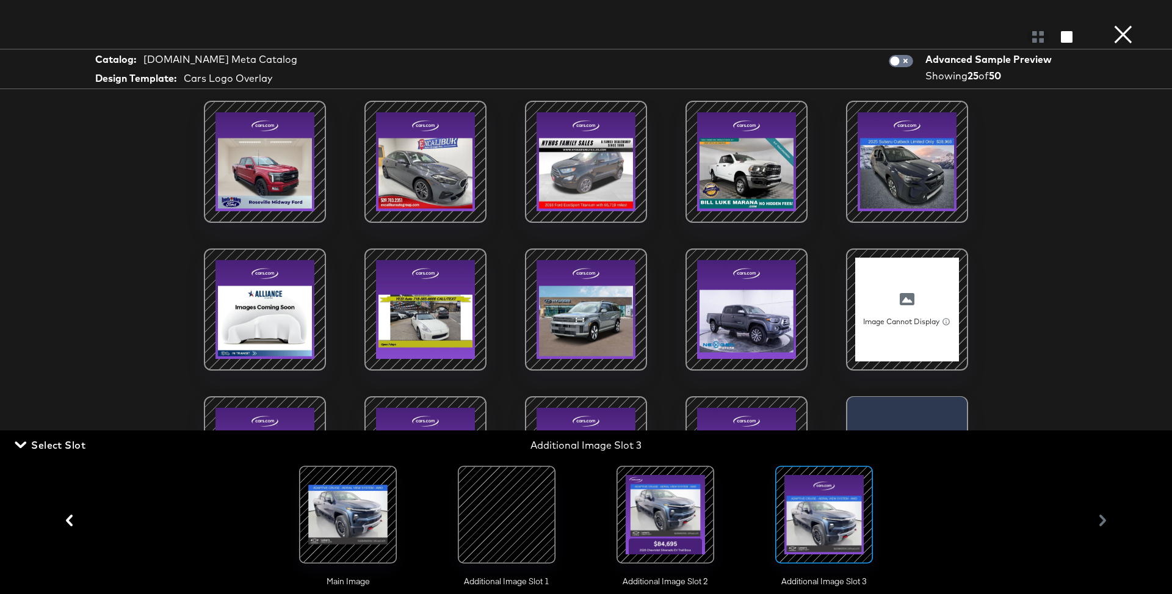
click at [671, 495] on div at bounding box center [665, 514] width 83 height 83
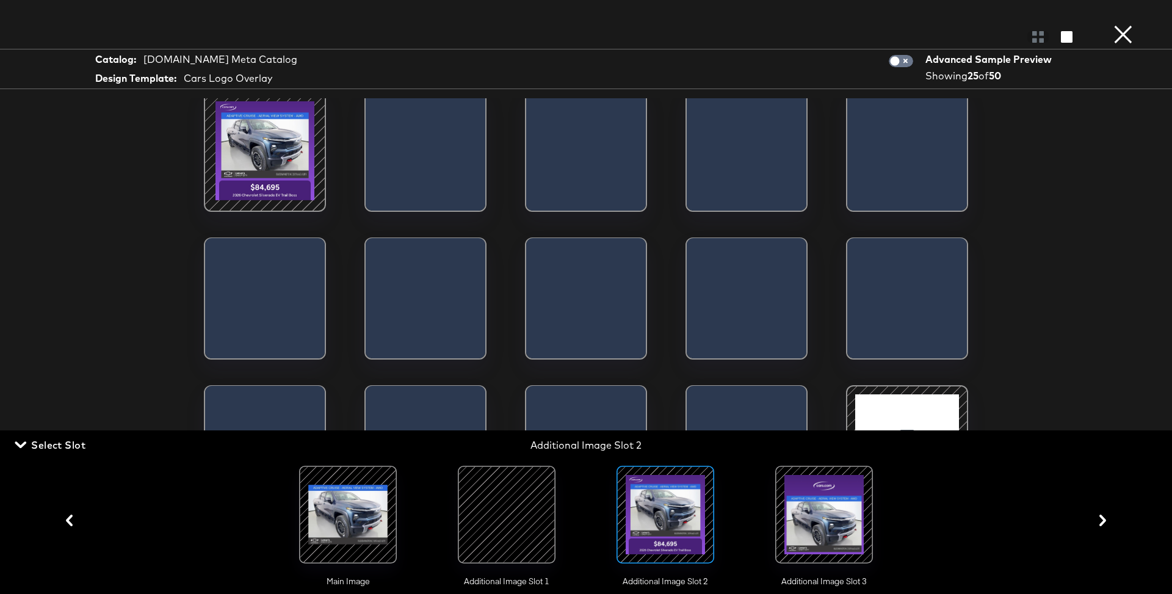
scroll to position [0, 0]
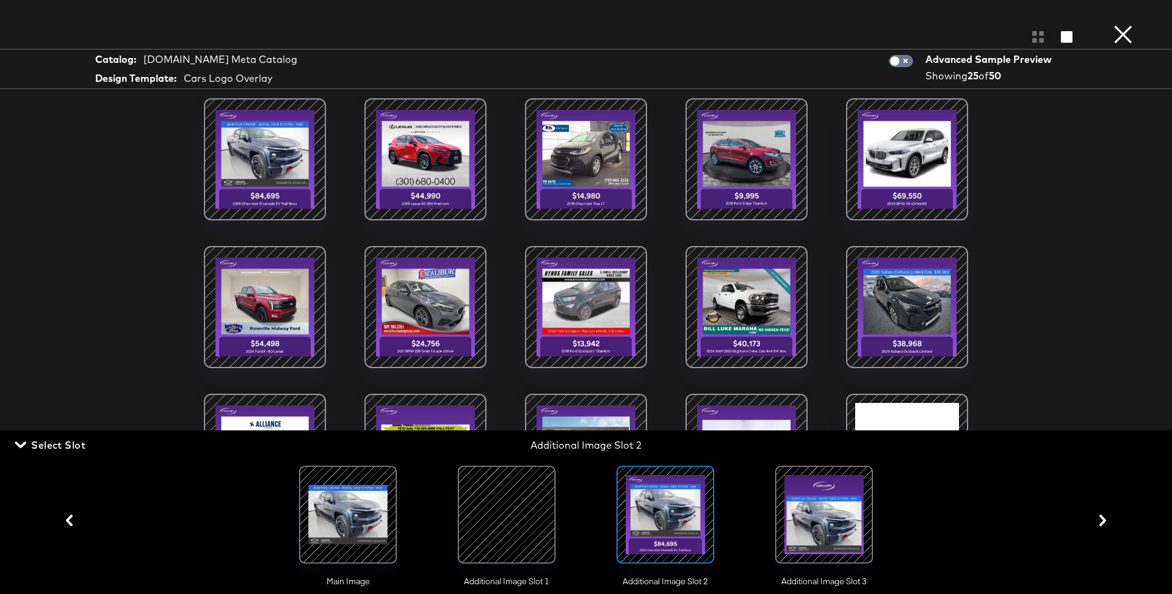
click at [1130, 24] on button "×" at bounding box center [1123, 12] width 24 height 24
